Goal: Information Seeking & Learning: Learn about a topic

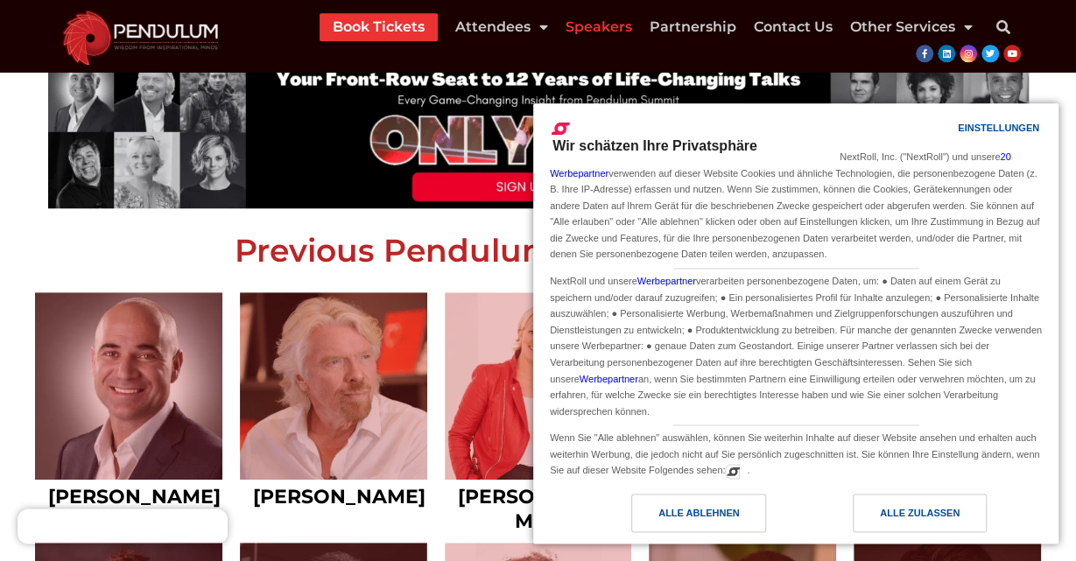
scroll to position [595, 0]
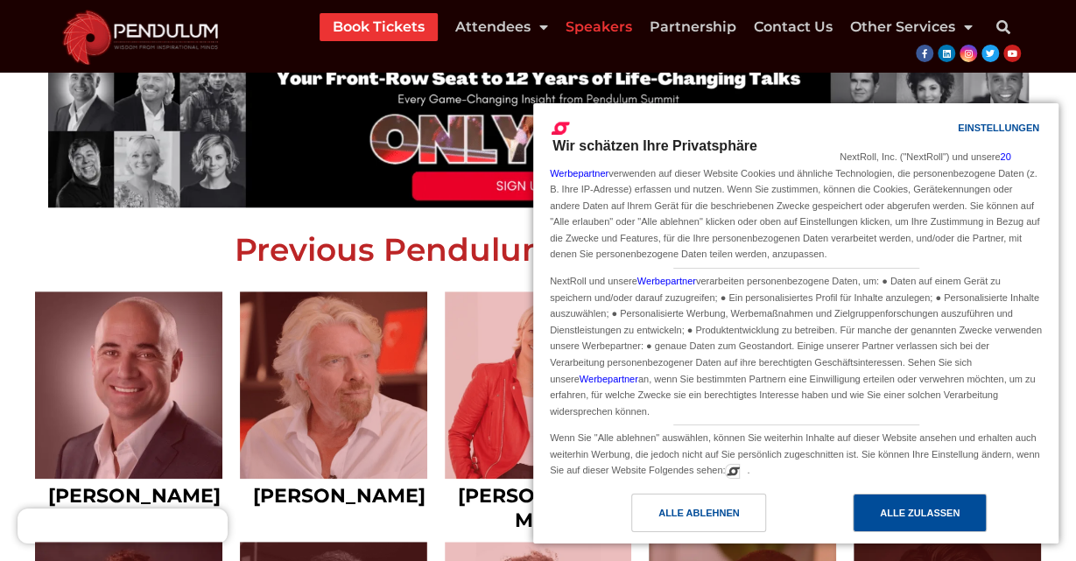
click at [906, 507] on div "Alle zulassen" at bounding box center [920, 512] width 80 height 19
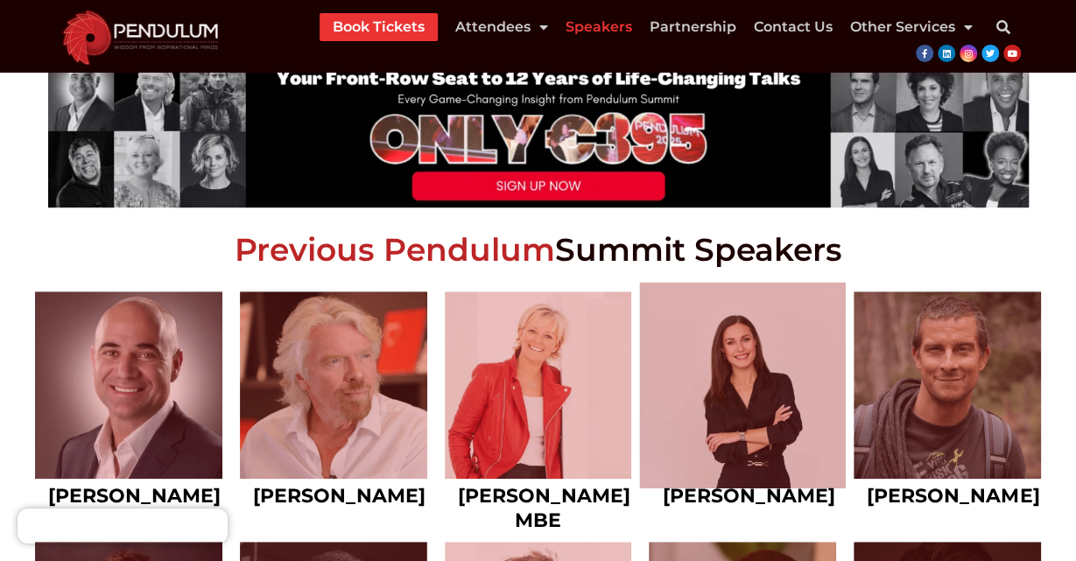
click at [729, 423] on link at bounding box center [743, 385] width 206 height 206
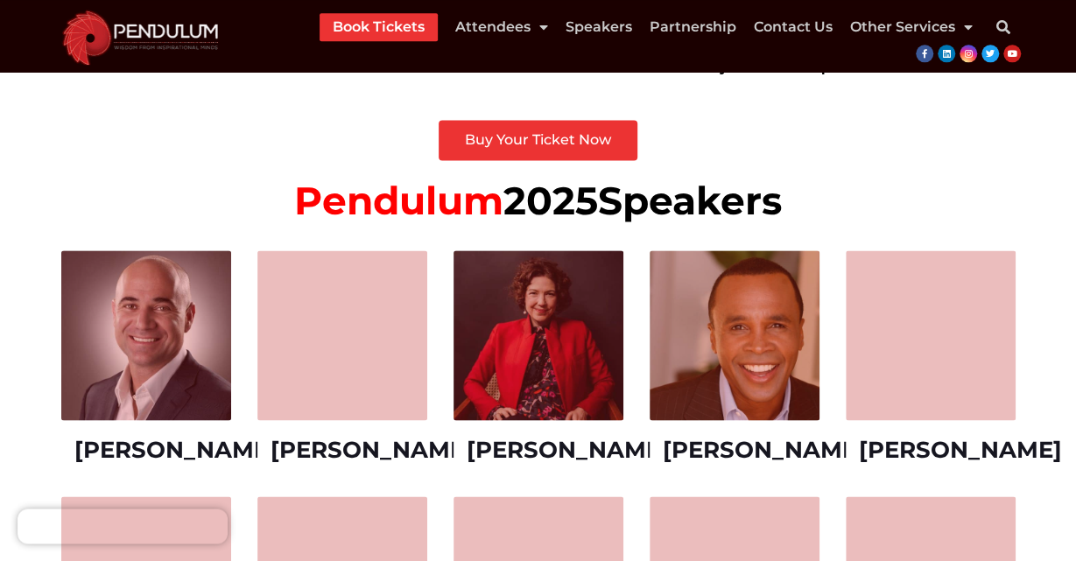
scroll to position [1169, 0]
